Goal: Manage account settings

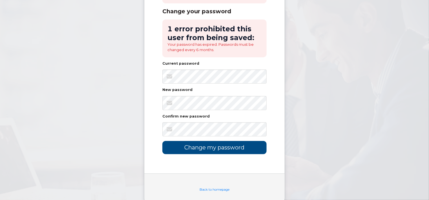
scroll to position [90, 0]
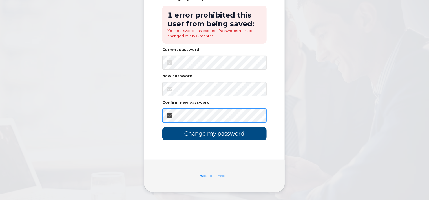
click at [162, 127] on input "Change my password" at bounding box center [214, 133] width 104 height 13
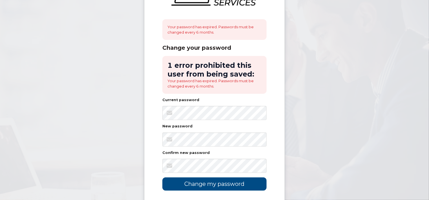
scroll to position [90, 0]
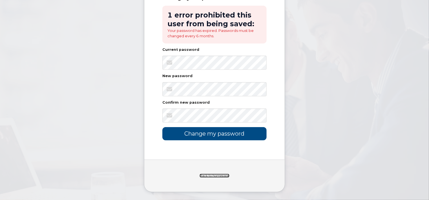
click at [221, 175] on link "Back to homepage" at bounding box center [215, 175] width 30 height 4
click at [221, 174] on link "Back to homepage" at bounding box center [215, 175] width 30 height 4
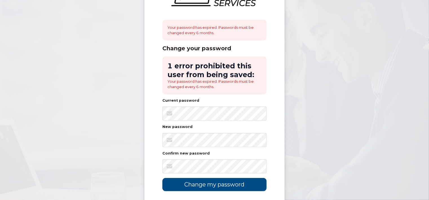
scroll to position [90, 0]
